Goal: Navigation & Orientation: Find specific page/section

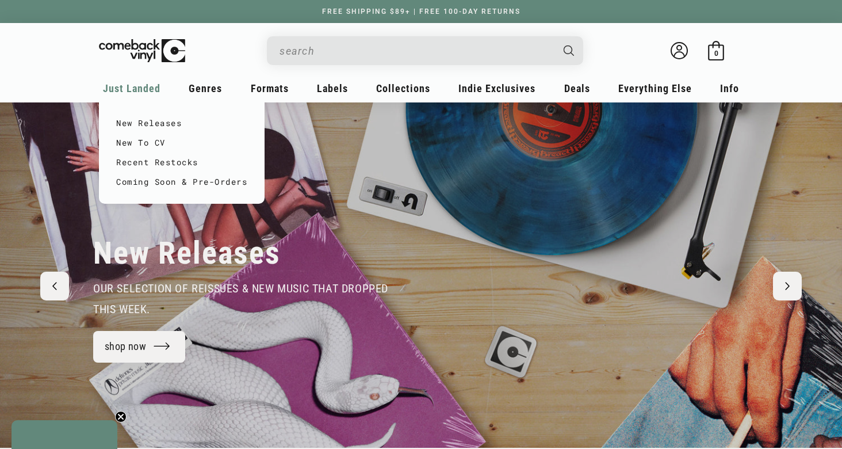
click at [112, 89] on span "Just Landed" at bounding box center [132, 88] width 58 height 12
click at [171, 125] on link "New Releases" at bounding box center [181, 123] width 131 height 20
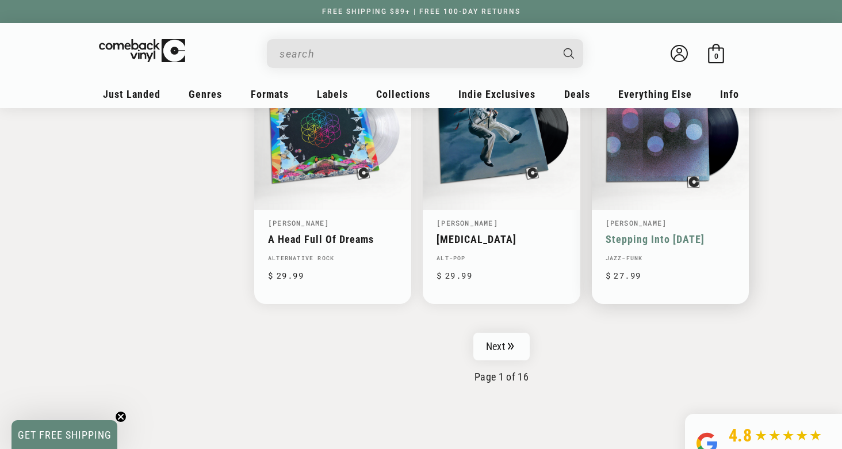
scroll to position [1848, 0]
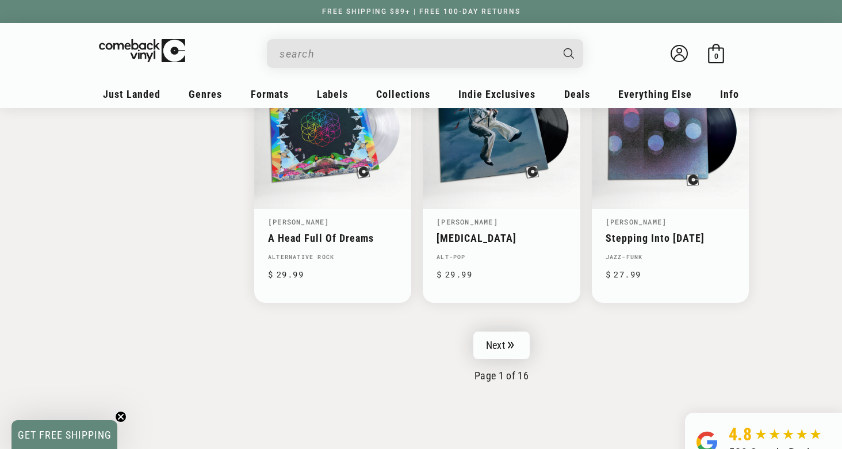
click at [510, 342] on icon "Pagination" at bounding box center [511, 344] width 6 height 7
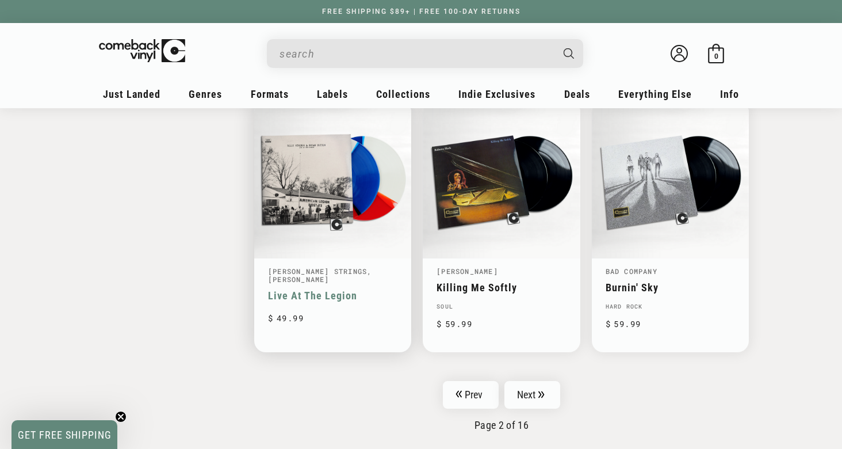
scroll to position [1786, 0]
click at [336, 300] on link "Live At The Legion" at bounding box center [332, 295] width 129 height 12
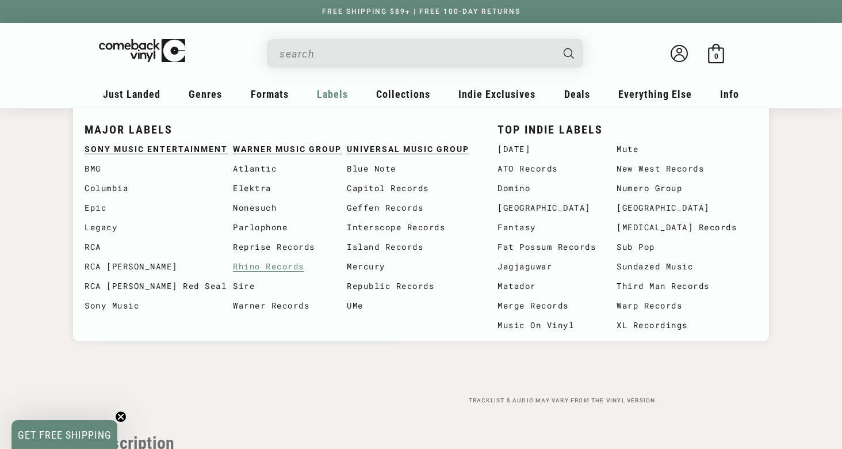
scroll to position [818, 0]
click at [259, 269] on link "Rhino Records" at bounding box center [290, 267] width 114 height 20
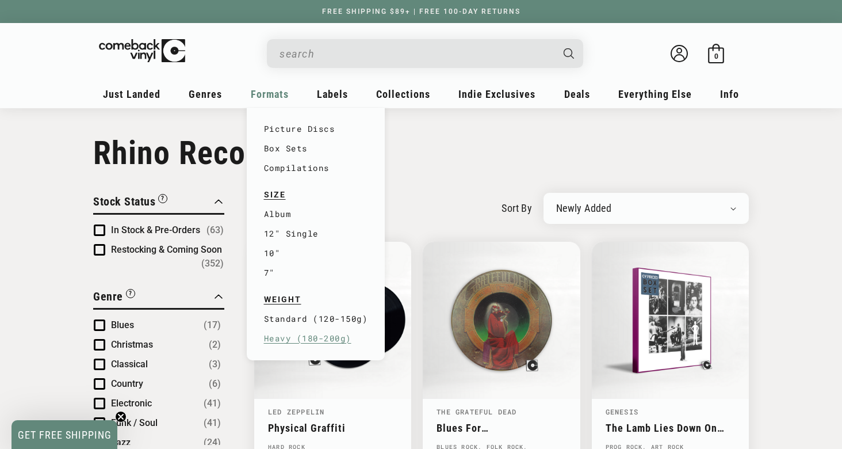
click at [295, 339] on link "Heavy (180-200g)" at bounding box center [316, 339] width 104 height 20
